Goal: Task Accomplishment & Management: Manage account settings

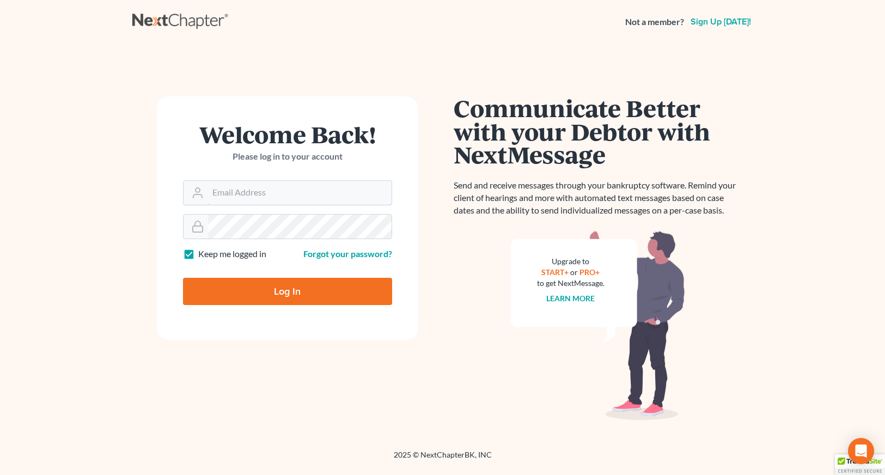
type input "wnaattyuva"
click at [271, 293] on input "Log In" at bounding box center [287, 291] width 209 height 27
type input "Thinking..."
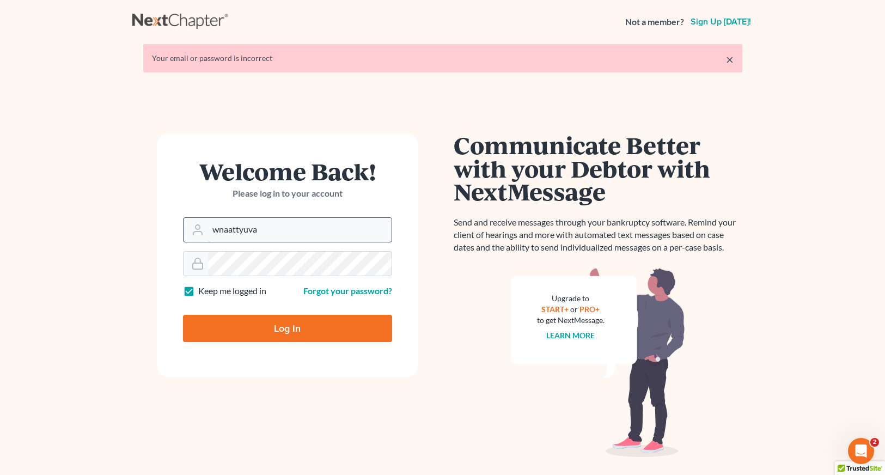
drag, startPoint x: 263, startPoint y: 229, endPoint x: 197, endPoint y: 231, distance: 65.9
click at [197, 231] on div "wnaattyuva" at bounding box center [287, 229] width 209 height 25
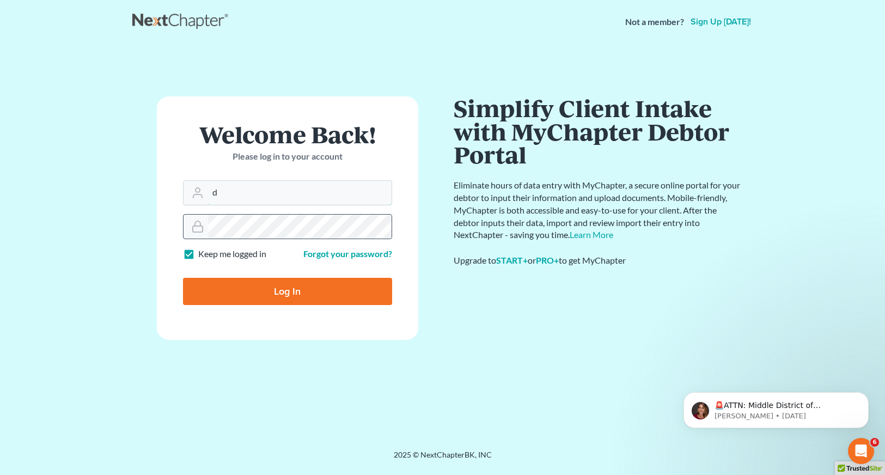
type input "[EMAIL_ADDRESS][DOMAIN_NAME]"
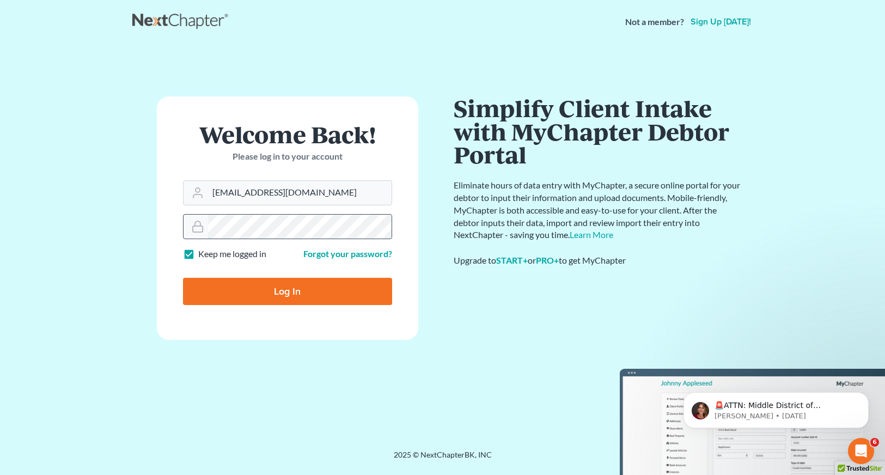
click at [185, 229] on div at bounding box center [287, 226] width 209 height 25
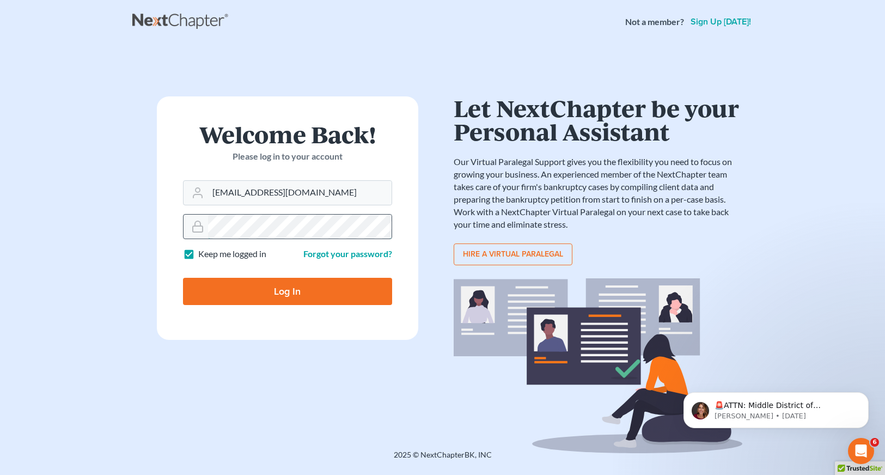
click at [183, 278] on input "Log In" at bounding box center [287, 291] width 209 height 27
type input "Thinking..."
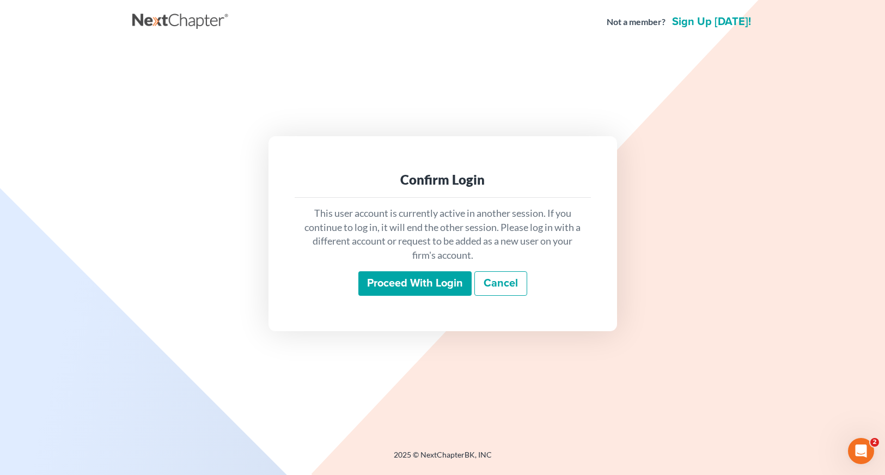
click at [415, 280] on input "Proceed with login" at bounding box center [414, 283] width 113 height 25
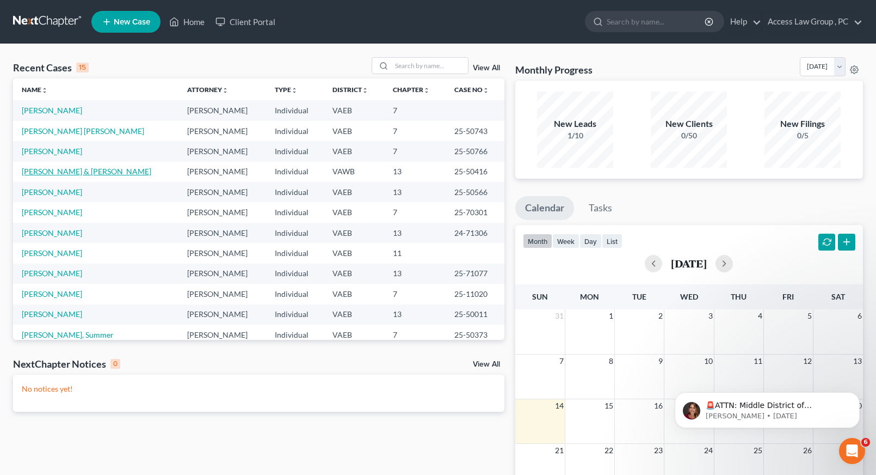
click at [109, 173] on link "[PERSON_NAME] & [PERSON_NAME]" at bounding box center [87, 171] width 130 height 9
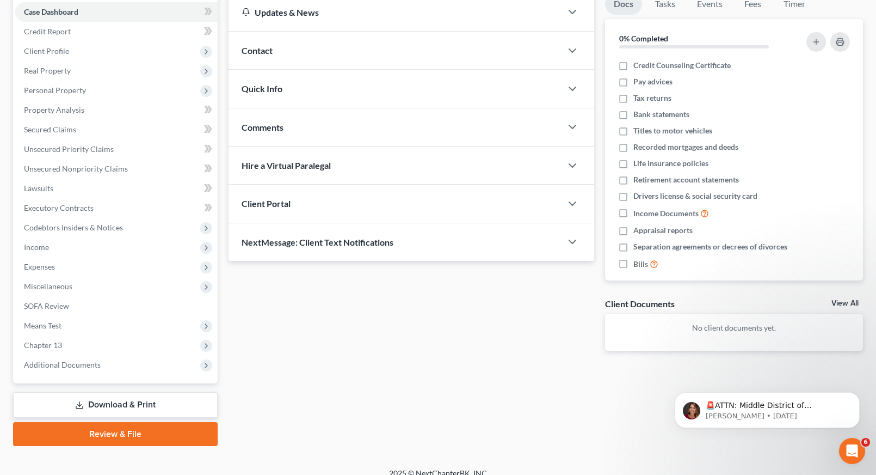
scroll to position [124, 0]
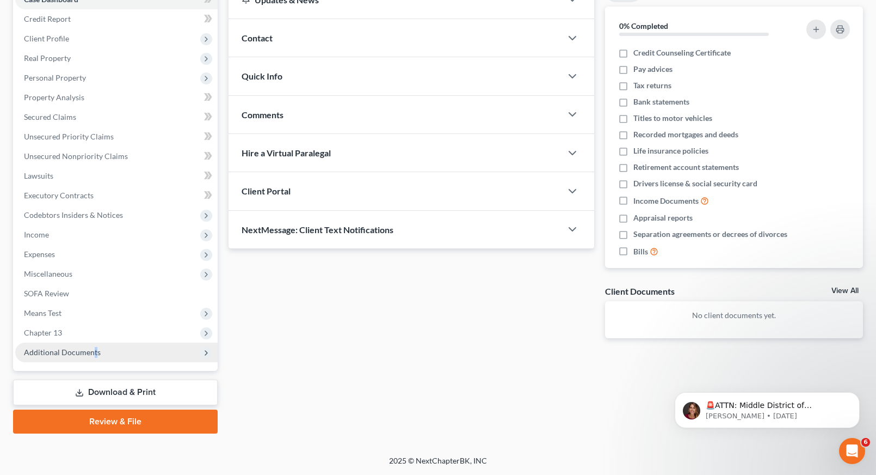
click at [95, 352] on span "Additional Documents" at bounding box center [62, 351] width 77 height 9
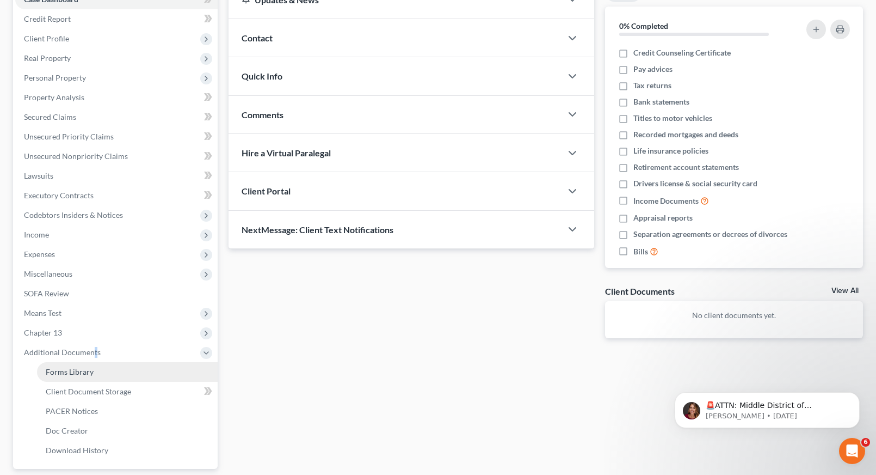
click at [89, 370] on span "Forms Library" at bounding box center [70, 371] width 48 height 9
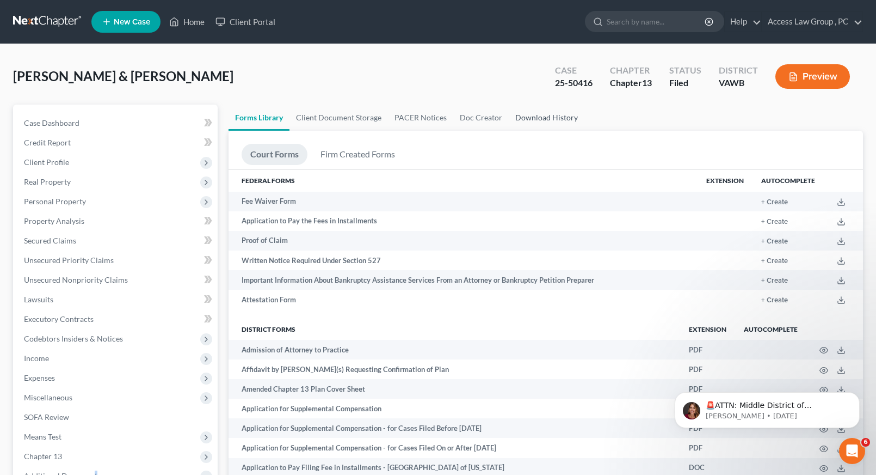
click at [543, 120] on link "Download History" at bounding box center [547, 118] width 76 height 26
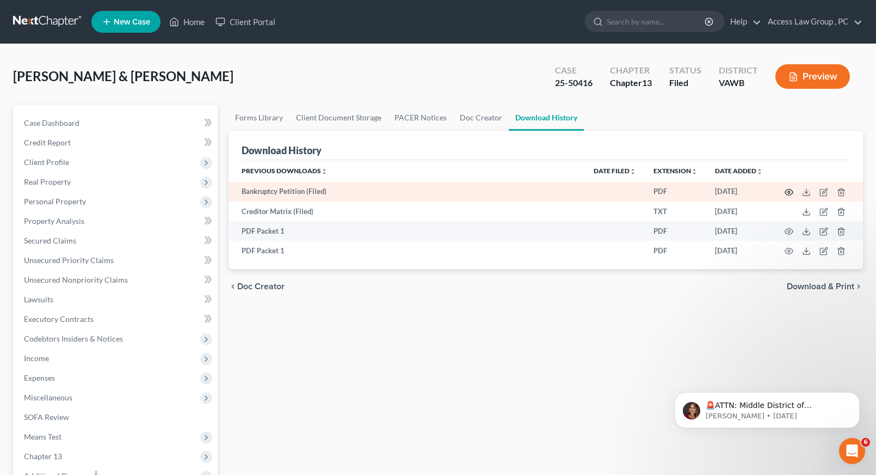
click at [789, 191] on circle "button" at bounding box center [789, 192] width 2 height 2
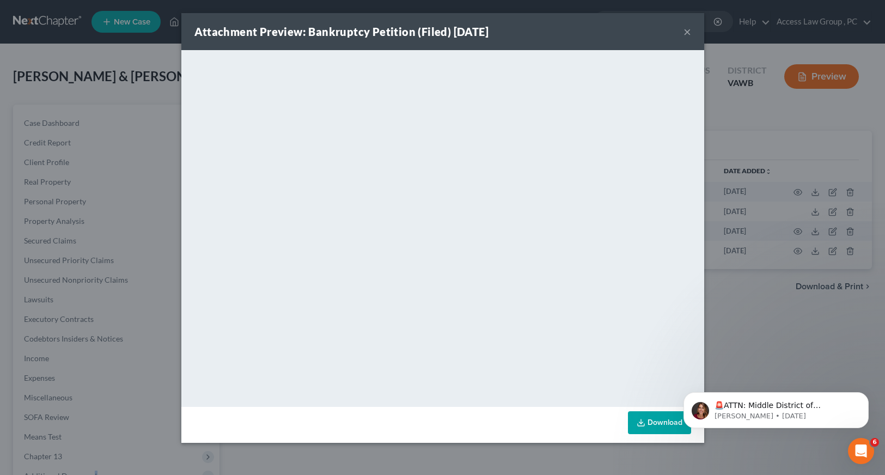
click at [690, 33] on button "×" at bounding box center [687, 31] width 8 height 13
